Goal: Task Accomplishment & Management: Manage account settings

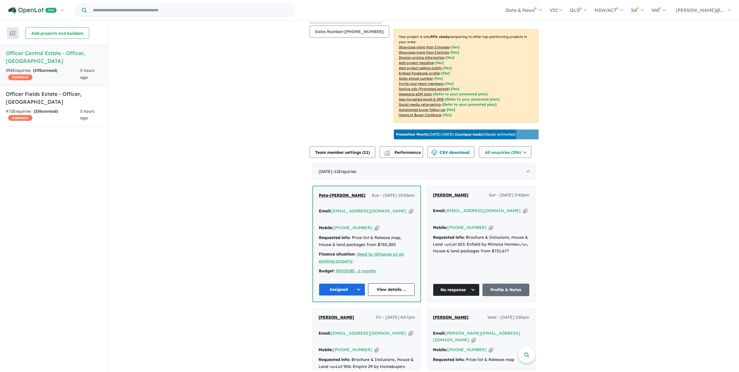
scroll to position [145, 0]
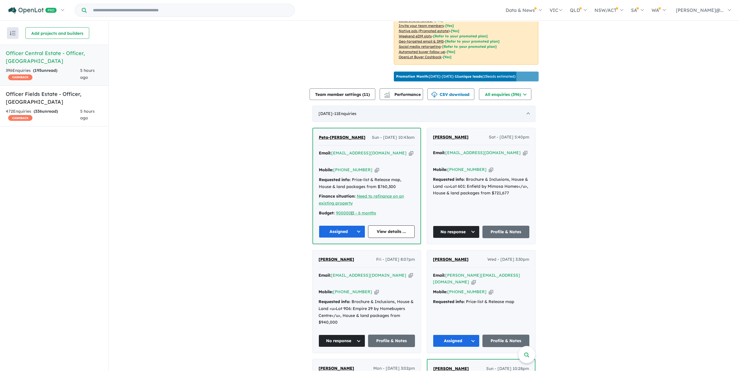
click at [356, 116] on span "- 11 Enquir ies ( 0 unread)" at bounding box center [344, 113] width 24 height 5
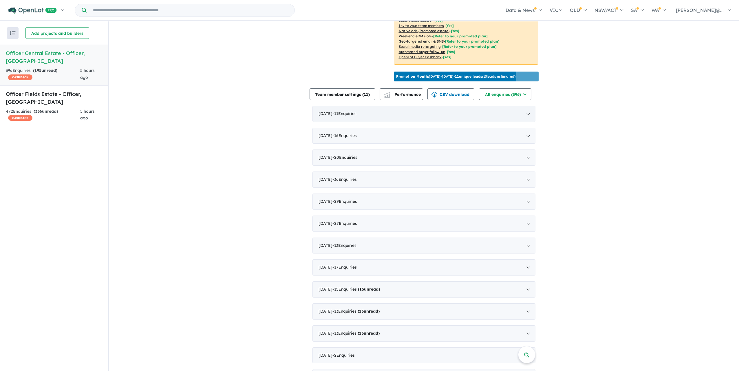
click at [356, 116] on span "- 11 Enquir ies ( 0 unread)" at bounding box center [344, 113] width 24 height 5
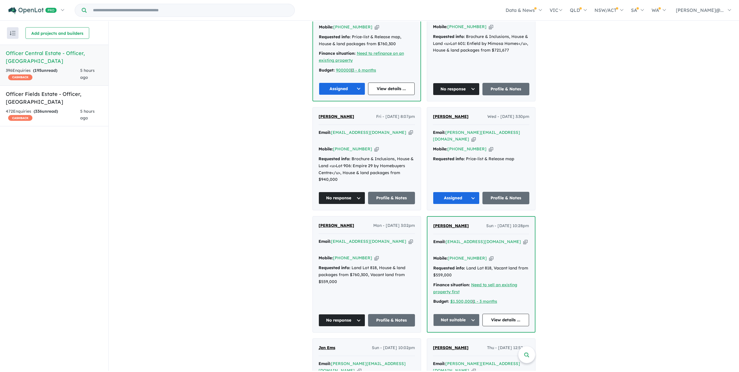
scroll to position [289, 0]
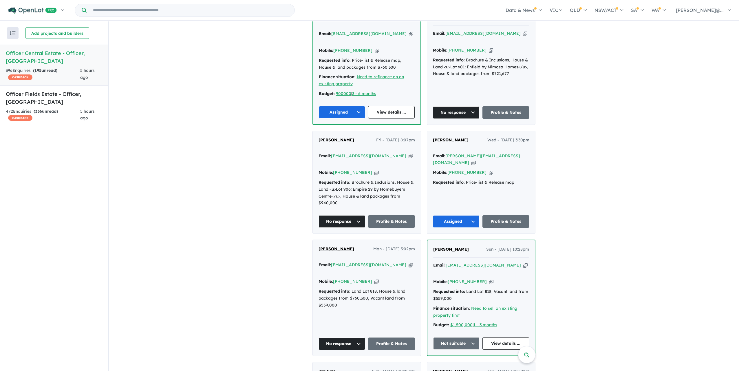
scroll to position [260, 0]
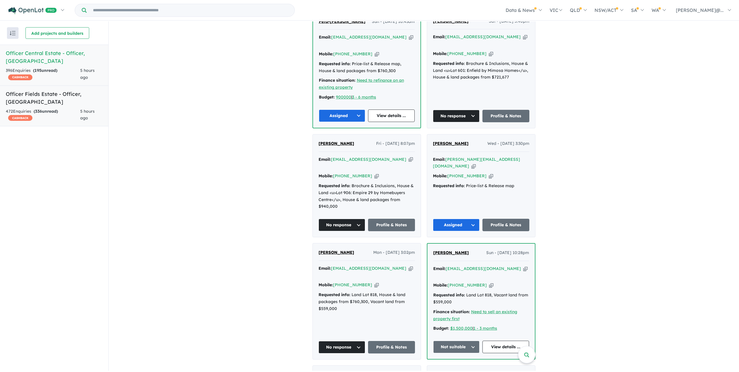
click at [63, 114] on div "472 Enquir ies ( 336 unread) CASHBACK" at bounding box center [43, 115] width 74 height 14
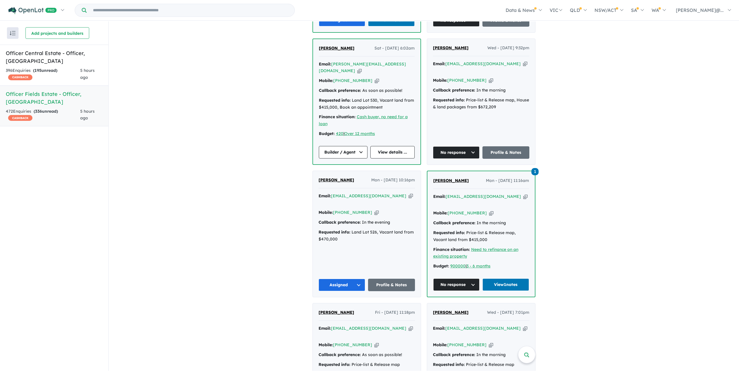
scroll to position [376, 0]
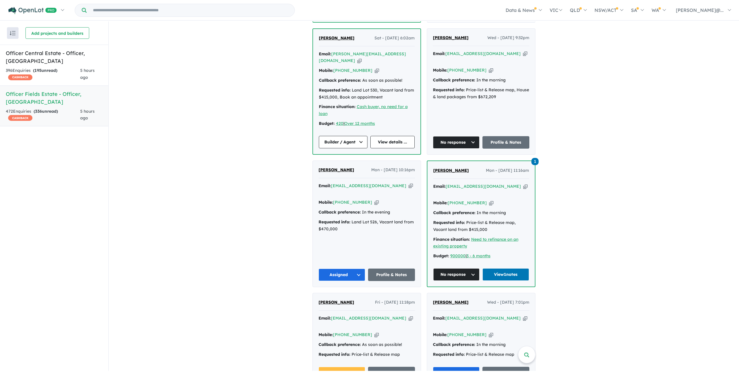
click at [447, 40] on span "[PERSON_NAME]" at bounding box center [451, 37] width 36 height 5
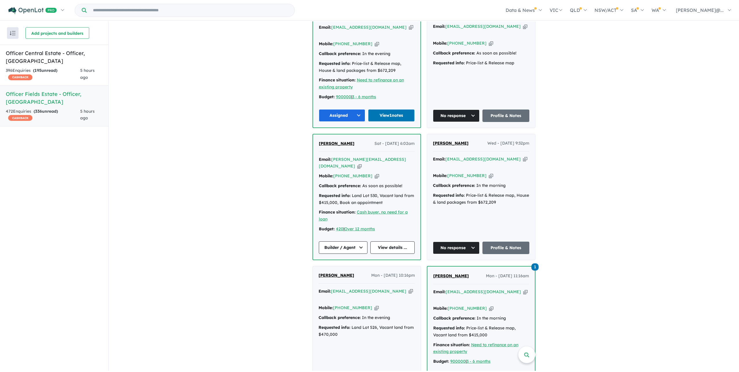
scroll to position [260, 0]
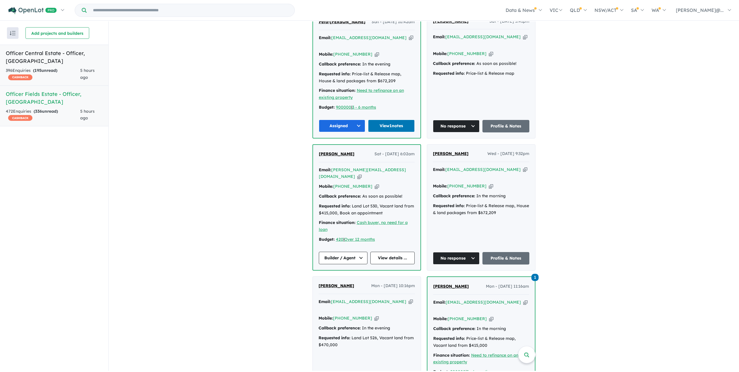
click at [80, 71] on div "396 Enquir ies ( 195 unread) CASHBACK" at bounding box center [43, 74] width 74 height 14
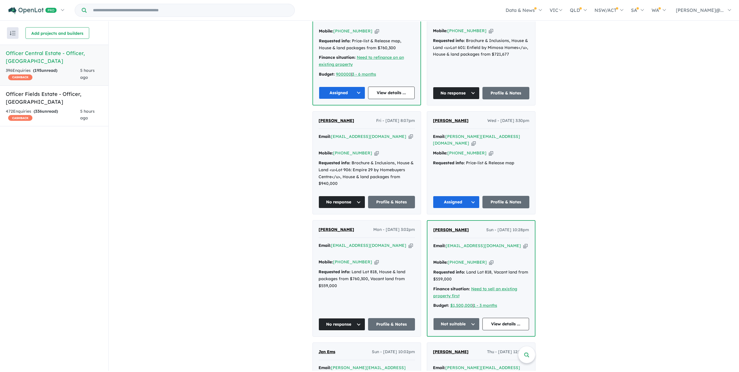
scroll to position [283, 0]
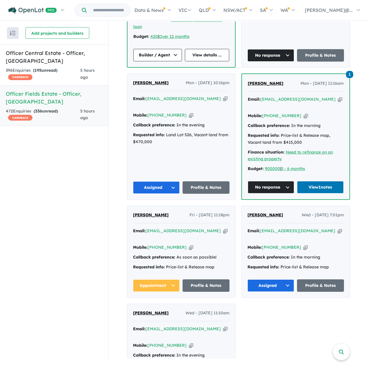
scroll to position [550, 0]
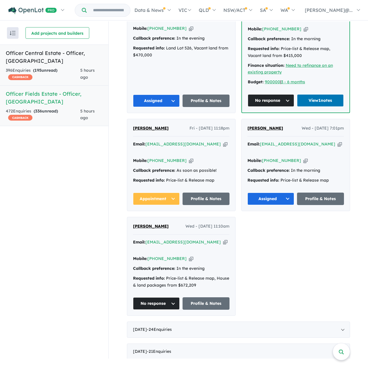
click at [68, 78] on link "Officer Central Estate - Officer , [GEOGRAPHIC_DATA] 396 Enquir ies ( 195 unrea…" at bounding box center [54, 65] width 108 height 41
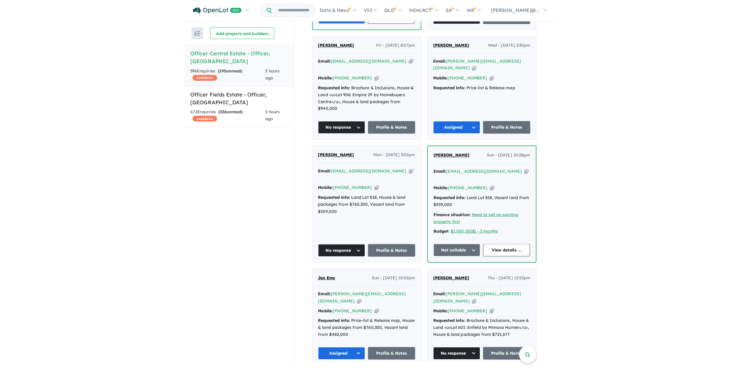
scroll to position [473, 0]
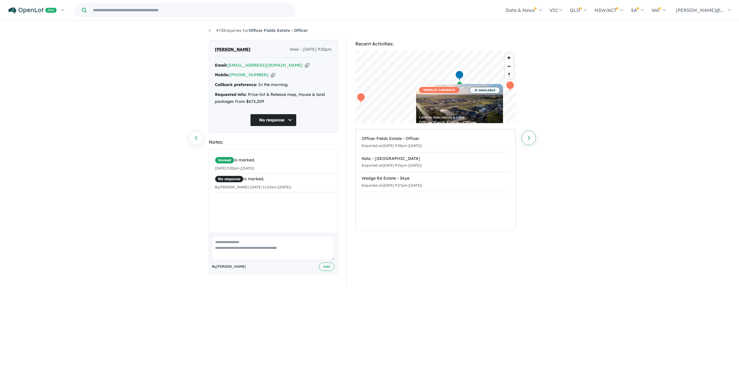
click at [533, 138] on link "Next enquiry" at bounding box center [528, 138] width 14 height 14
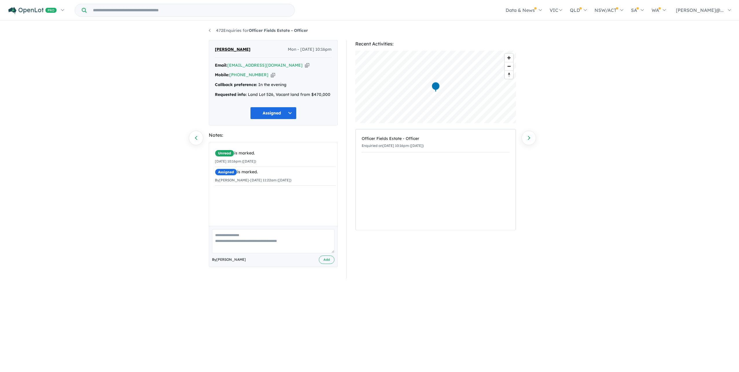
click at [274, 78] on icon "button" at bounding box center [273, 75] width 4 height 6
click at [529, 137] on link "Next enquiry" at bounding box center [528, 138] width 14 height 14
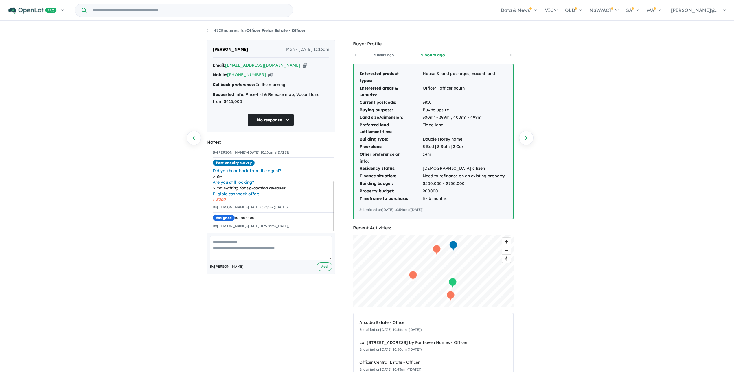
scroll to position [57, 0]
click at [269, 78] on icon "button" at bounding box center [271, 75] width 4 height 6
